Goal: Task Accomplishment & Management: Complete application form

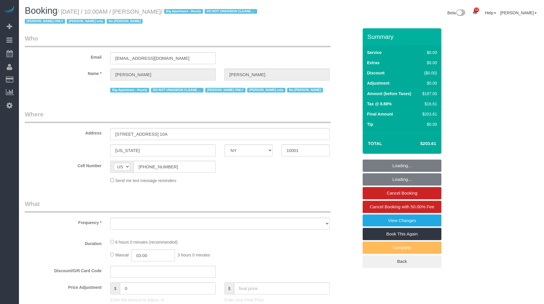
select select "NY"
select select "object:748"
select select "2"
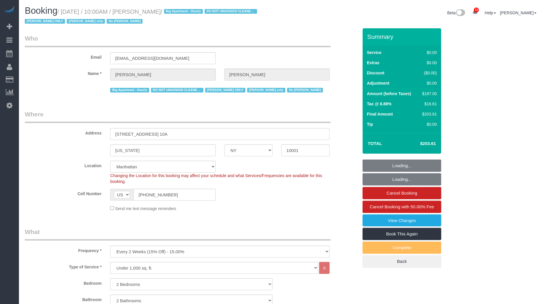
select select "spot1"
select select "number:89"
select select "number:73"
select select "number:15"
select select "number:5"
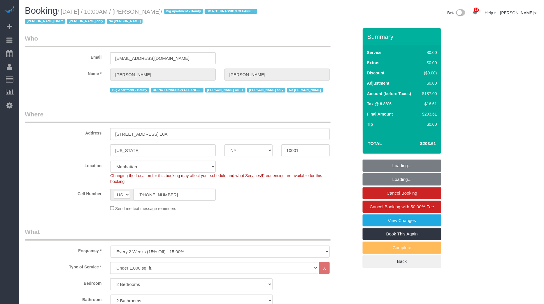
select select "2"
select select "object:1010"
select select "string:stripe-pm_1RRmor4VGloSiKo75q03orw4"
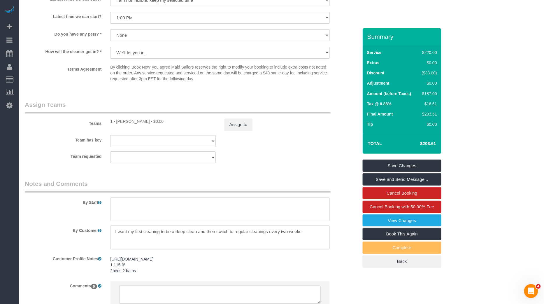
scroll to position [734, 0]
